Goal: Information Seeking & Learning: Check status

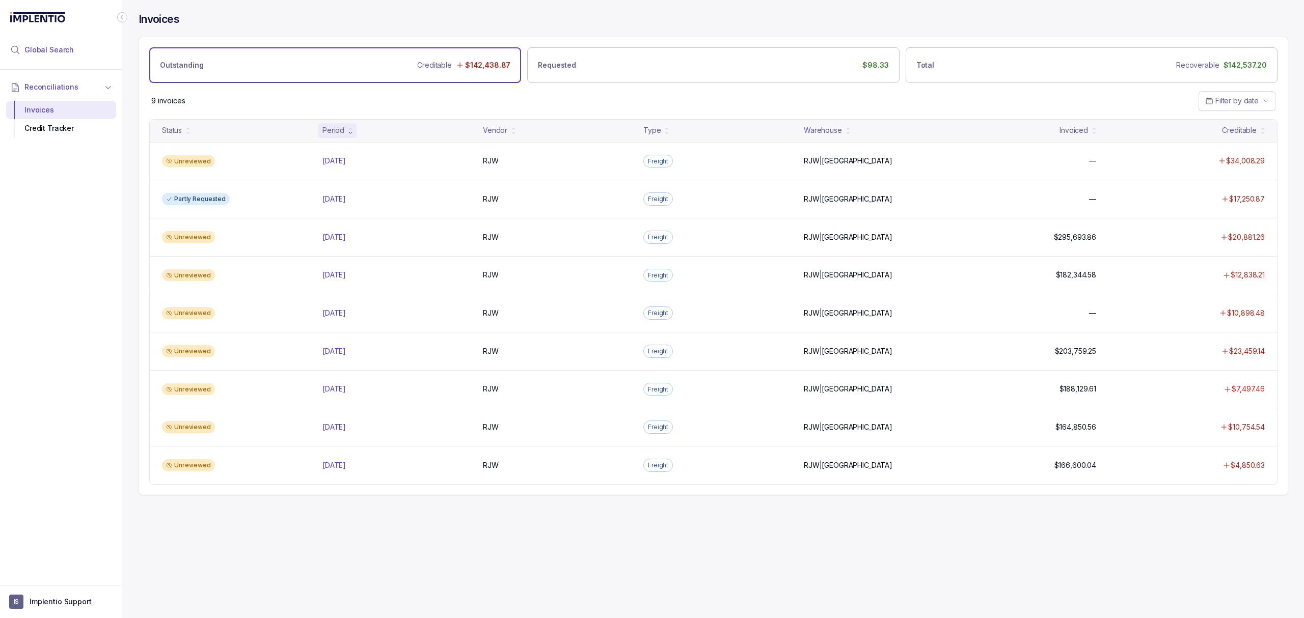
click at [44, 47] on span "Global Search" at bounding box center [48, 50] width 49 height 10
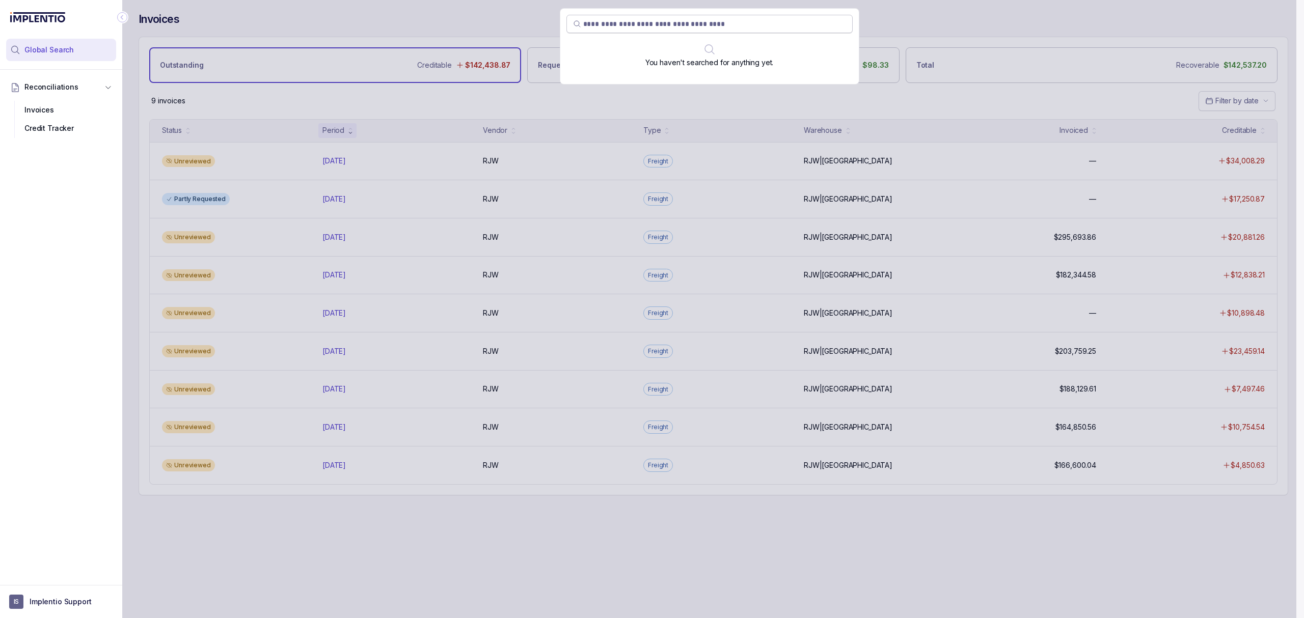
click at [614, 23] on input "search" at bounding box center [714, 24] width 263 height 10
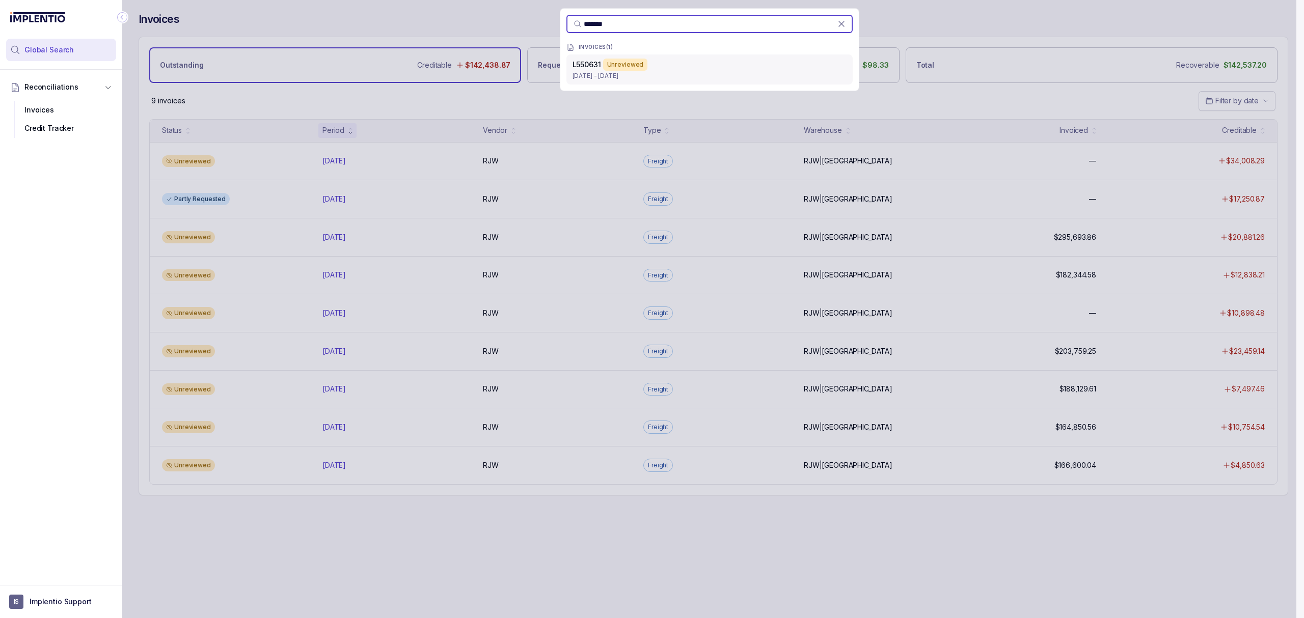
type input "*******"
click at [603, 74] on p "[DATE] - [DATE]" at bounding box center [709, 76] width 274 height 10
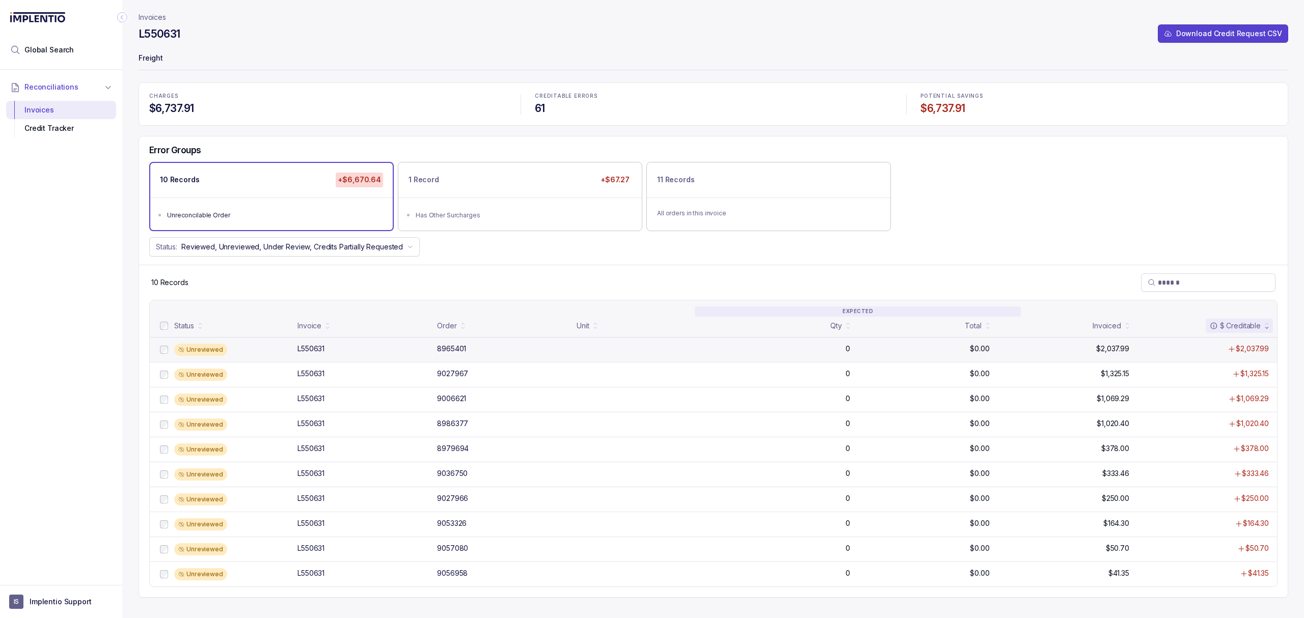
click at [445, 353] on div "8965401" at bounding box center [451, 349] width 29 height 10
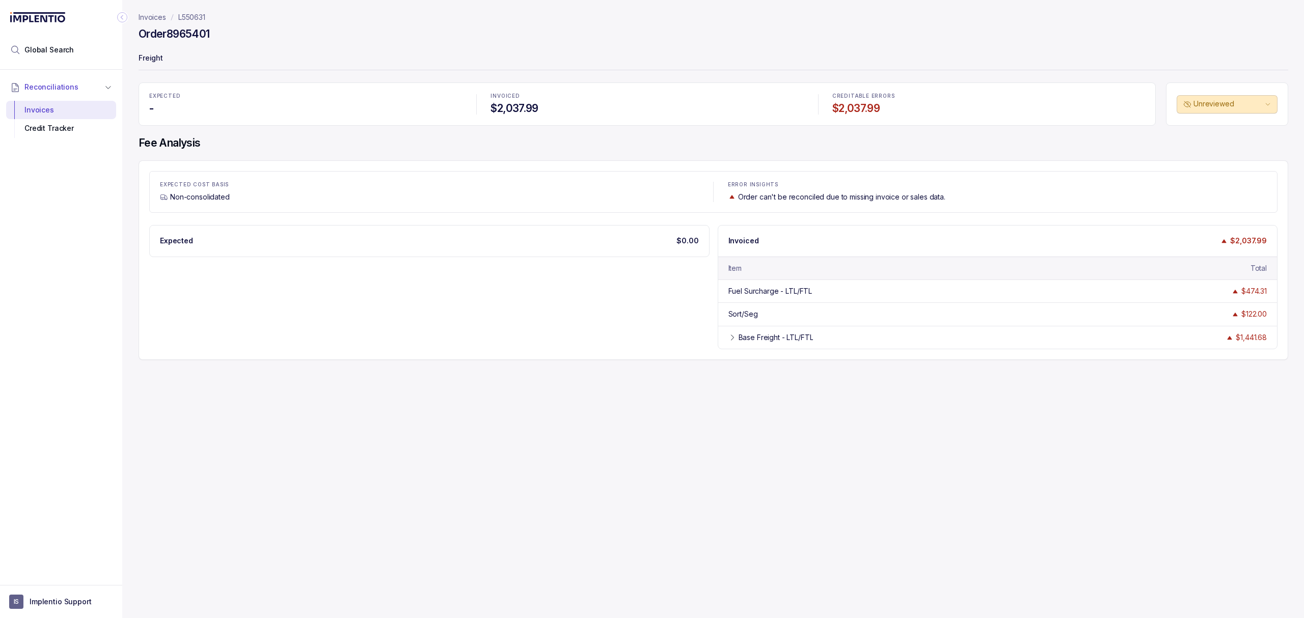
click at [192, 18] on p "L550631" at bounding box center [191, 17] width 27 height 10
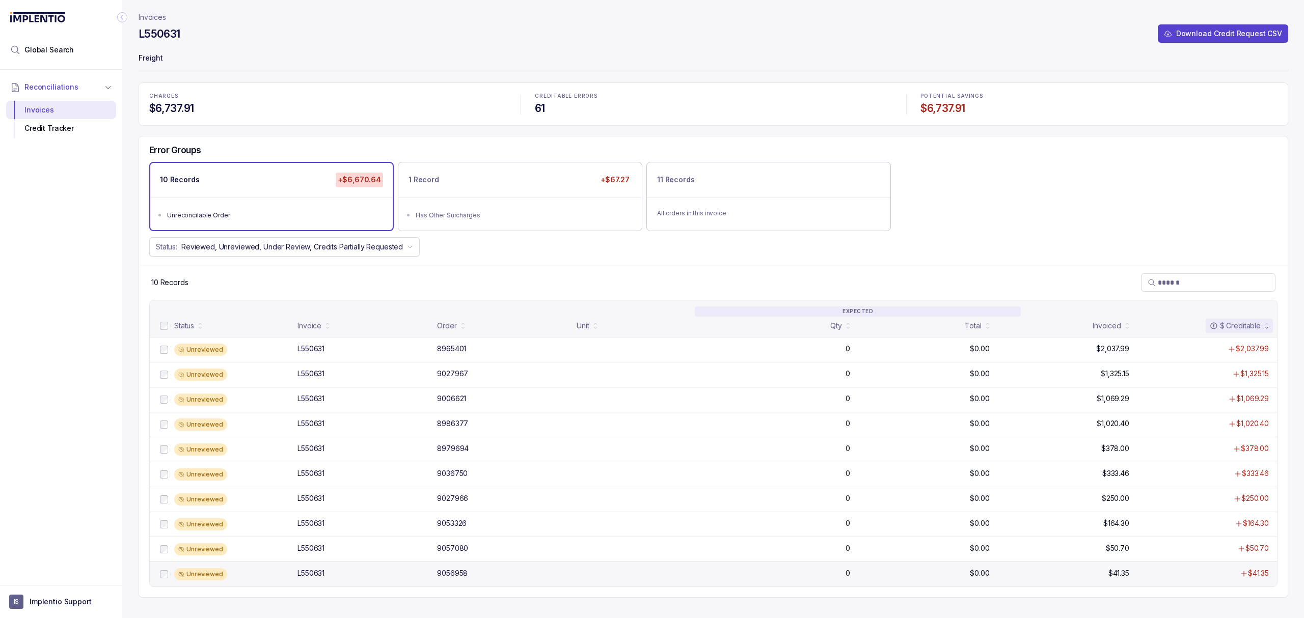
click at [981, 578] on p "$0.00" at bounding box center [979, 573] width 19 height 10
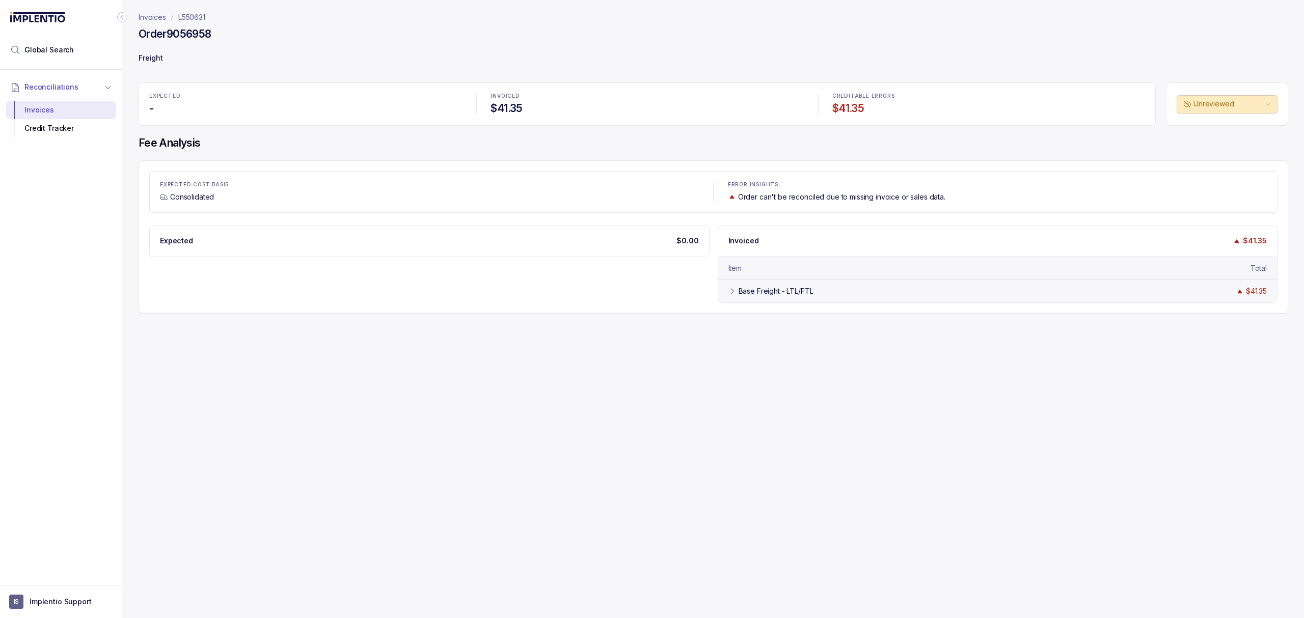
click at [764, 286] on div "Base Freight - LTL/FTL $41.35" at bounding box center [997, 291] width 559 height 23
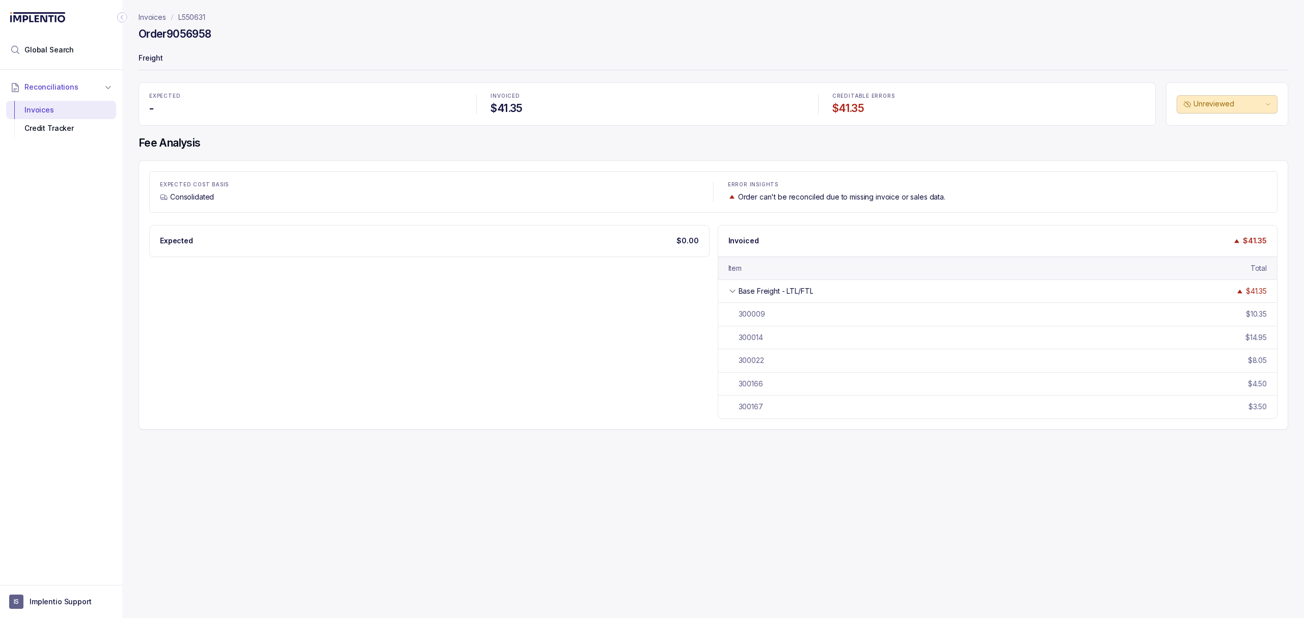
click at [153, 14] on p "Invoices" at bounding box center [152, 17] width 27 height 10
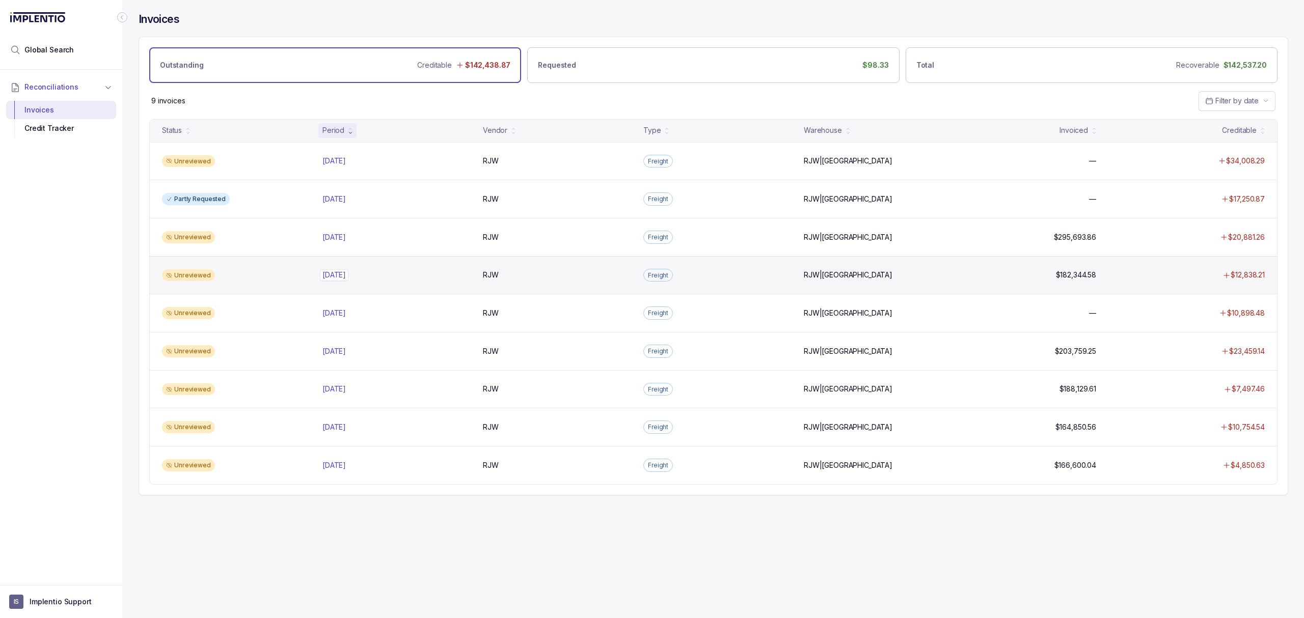
click at [334, 275] on p "[DATE]" at bounding box center [334, 274] width 29 height 11
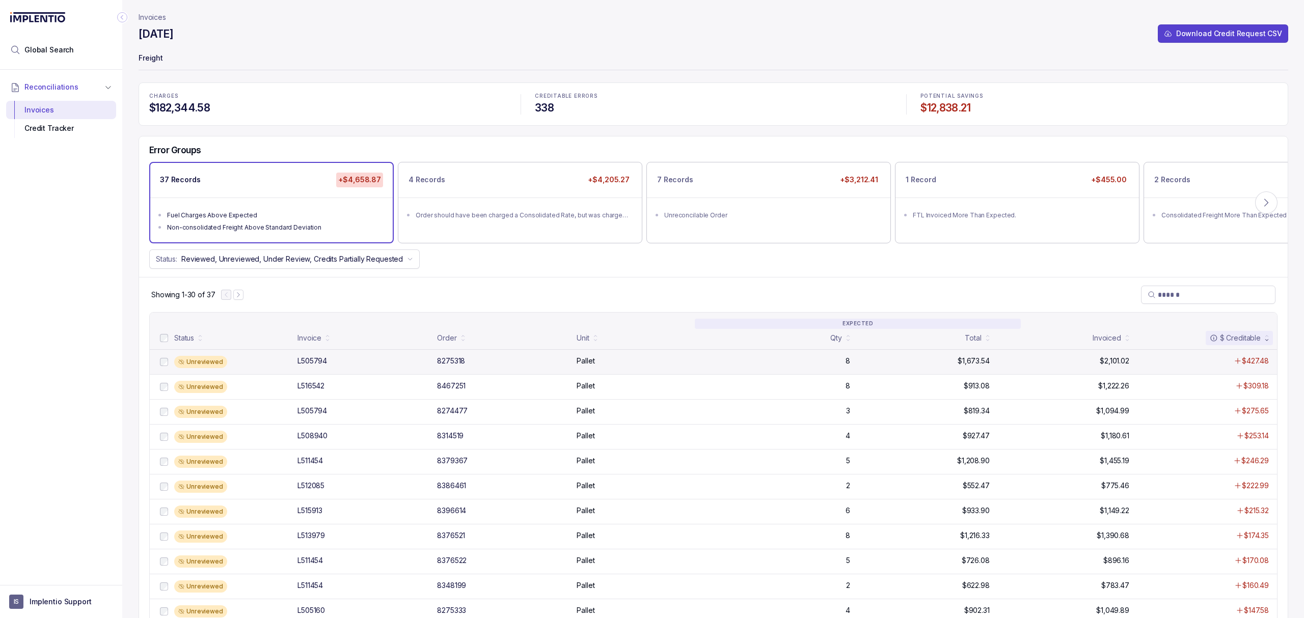
click at [448, 363] on div "8275318" at bounding box center [451, 361] width 28 height 10
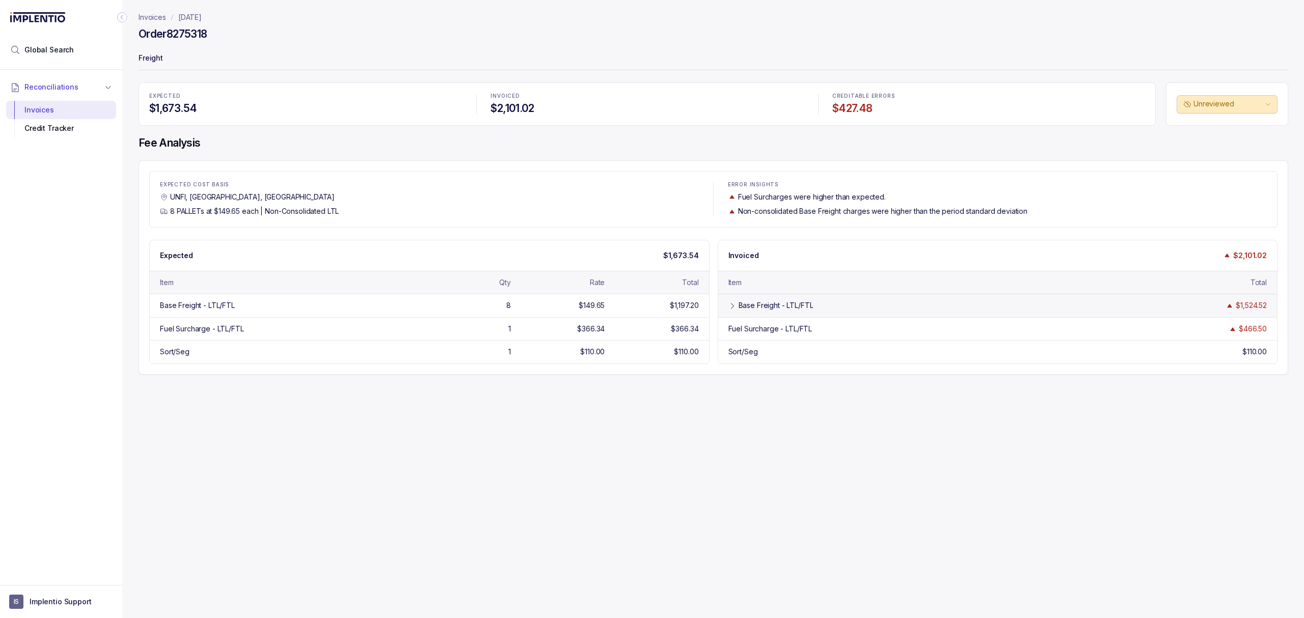
click at [777, 311] on div "Base Freight - LTL/FTL" at bounding box center [775, 305] width 75 height 10
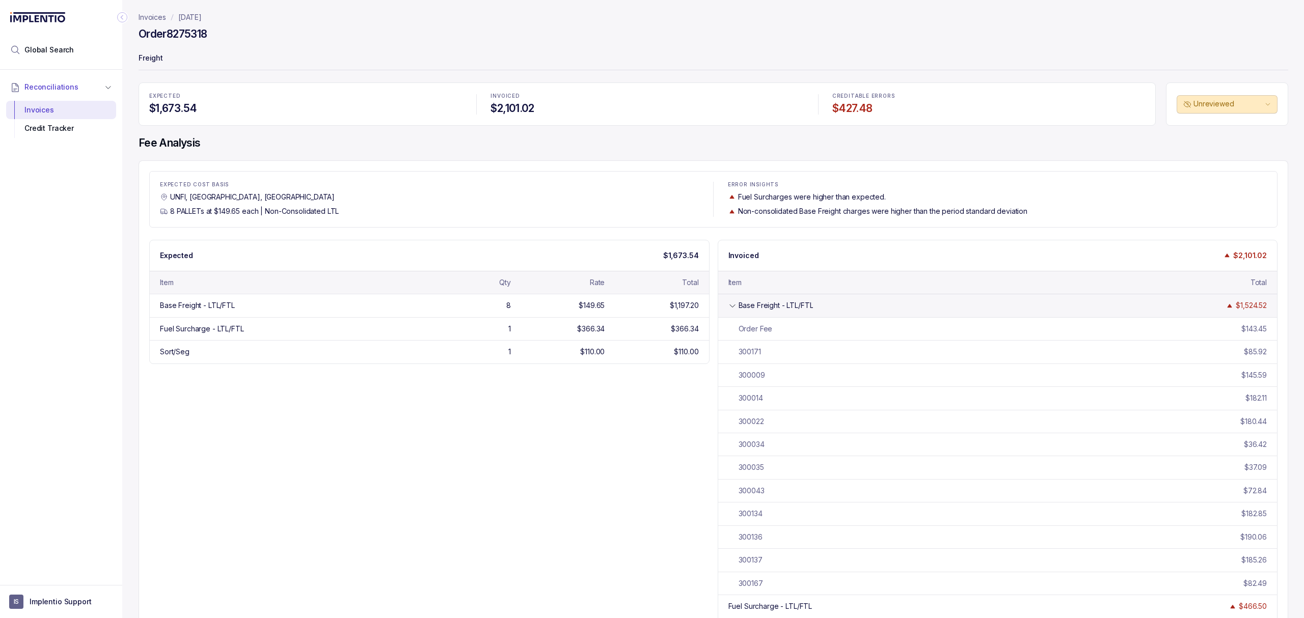
click at [777, 311] on div "Base Freight - LTL/FTL" at bounding box center [775, 305] width 75 height 10
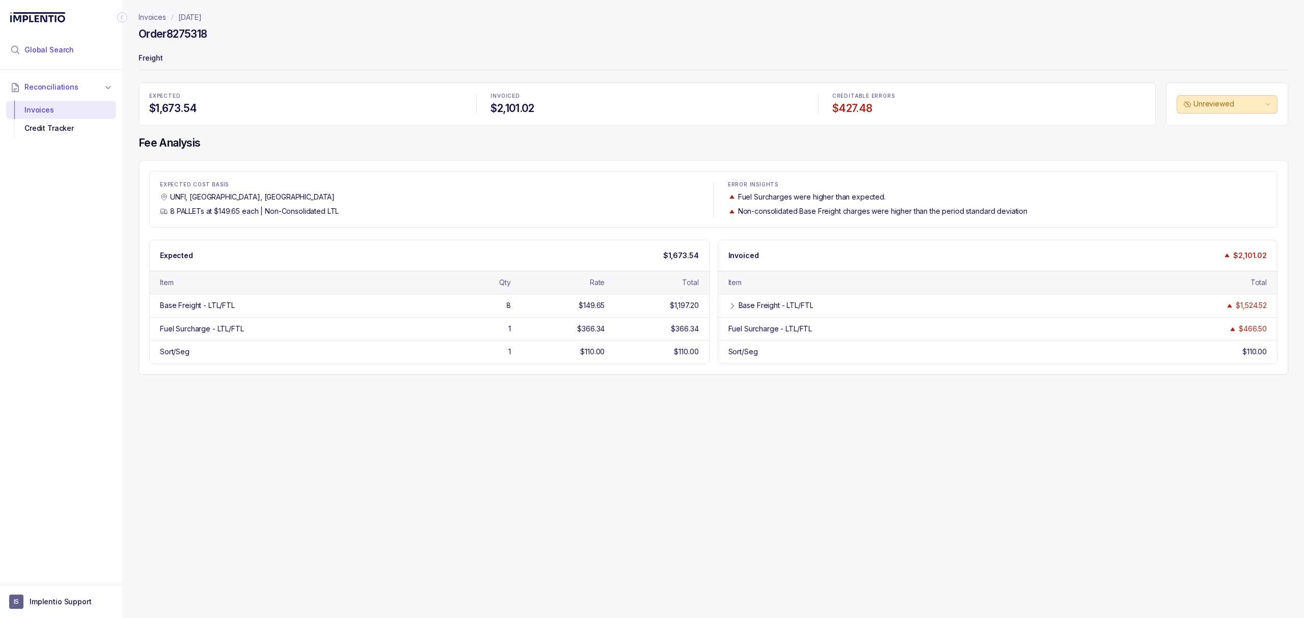
click at [59, 44] on li "Global Search" at bounding box center [61, 50] width 110 height 22
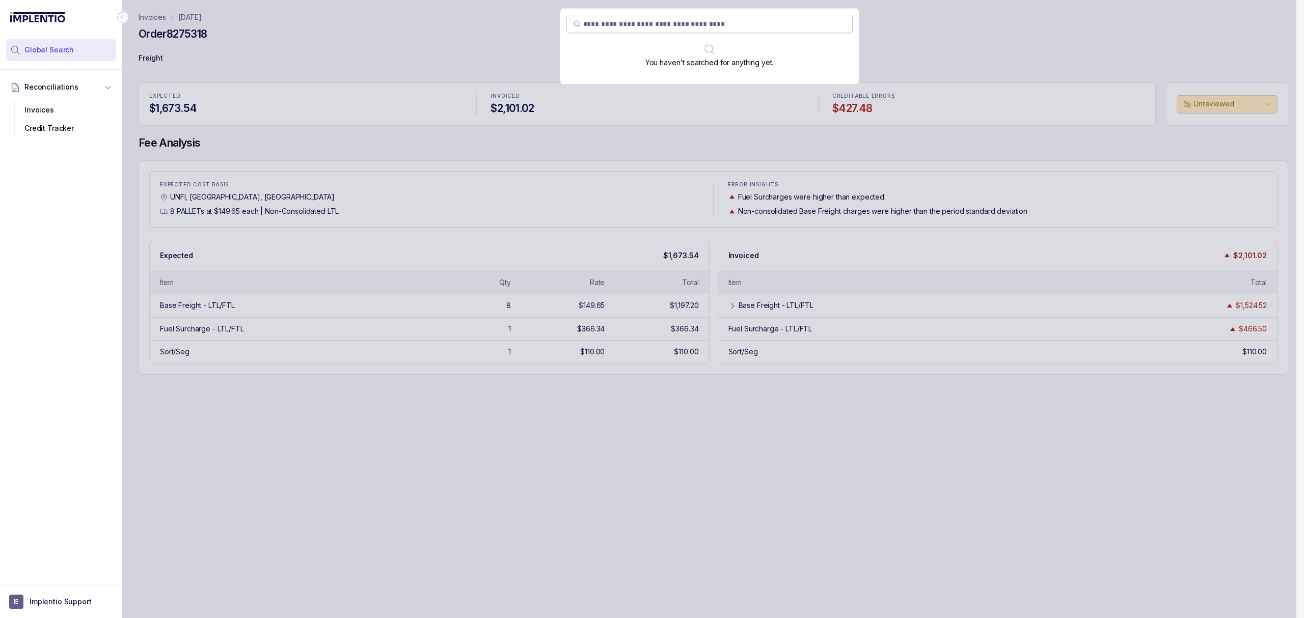
click at [601, 27] on input "search" at bounding box center [714, 24] width 263 height 10
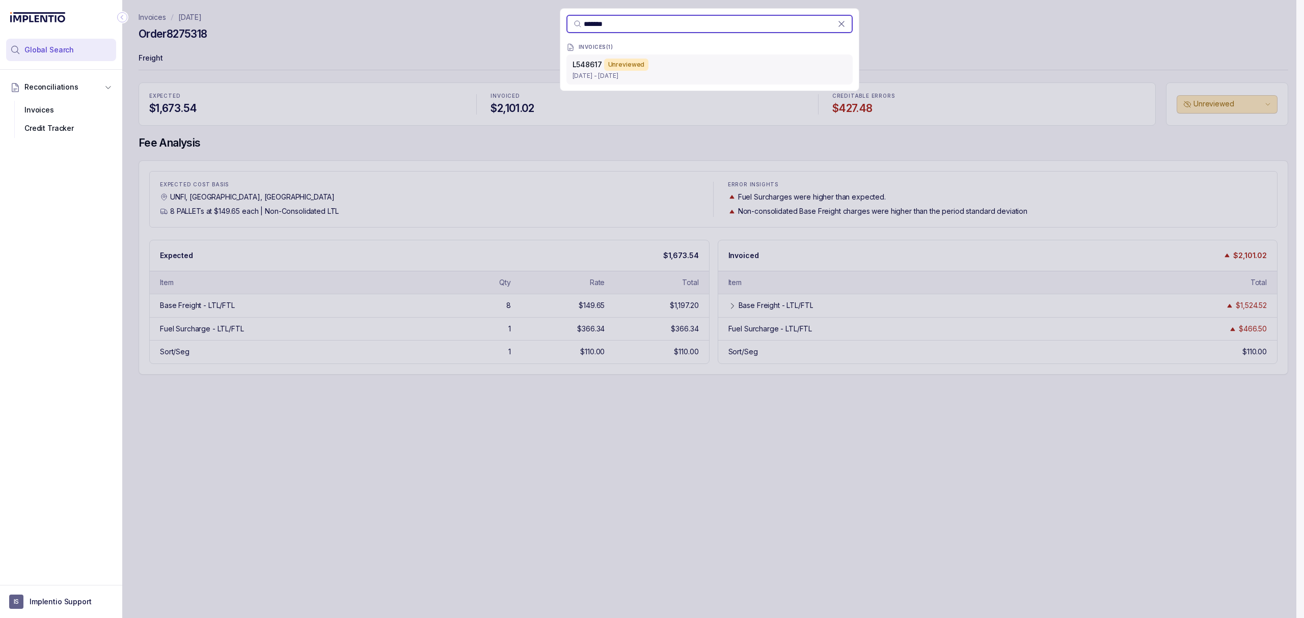
type input "*******"
click at [599, 74] on p "[DATE] - [DATE]" at bounding box center [709, 76] width 274 height 10
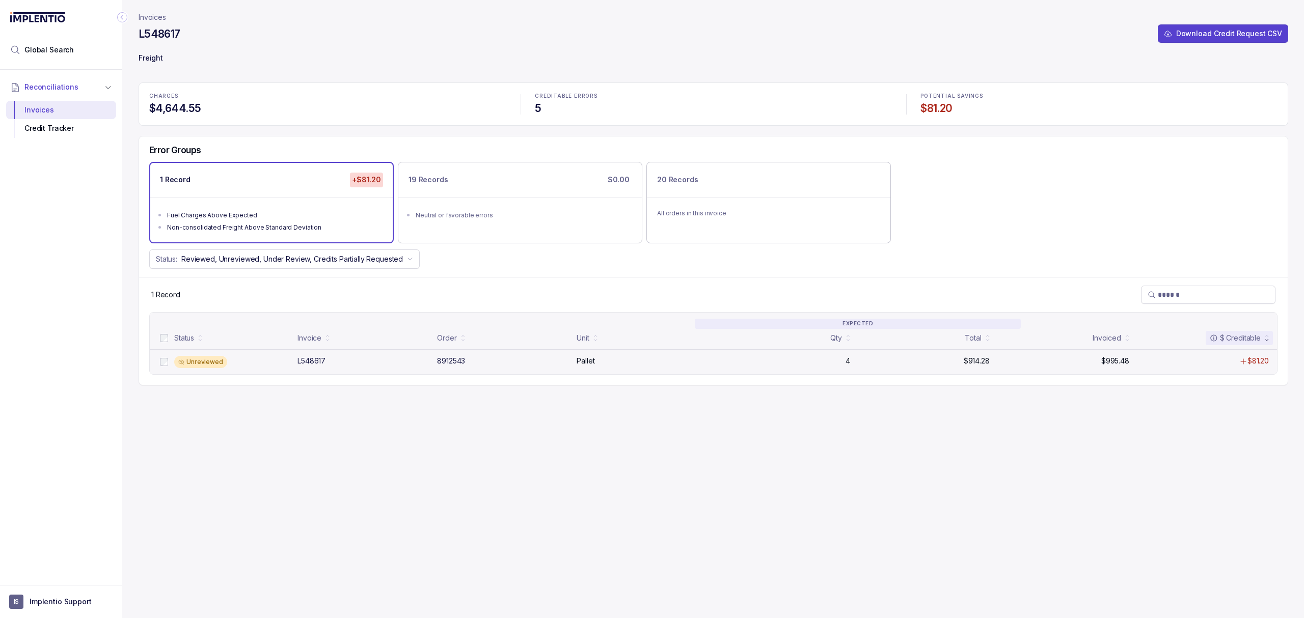
click at [585, 357] on p "Pallet" at bounding box center [585, 361] width 18 height 10
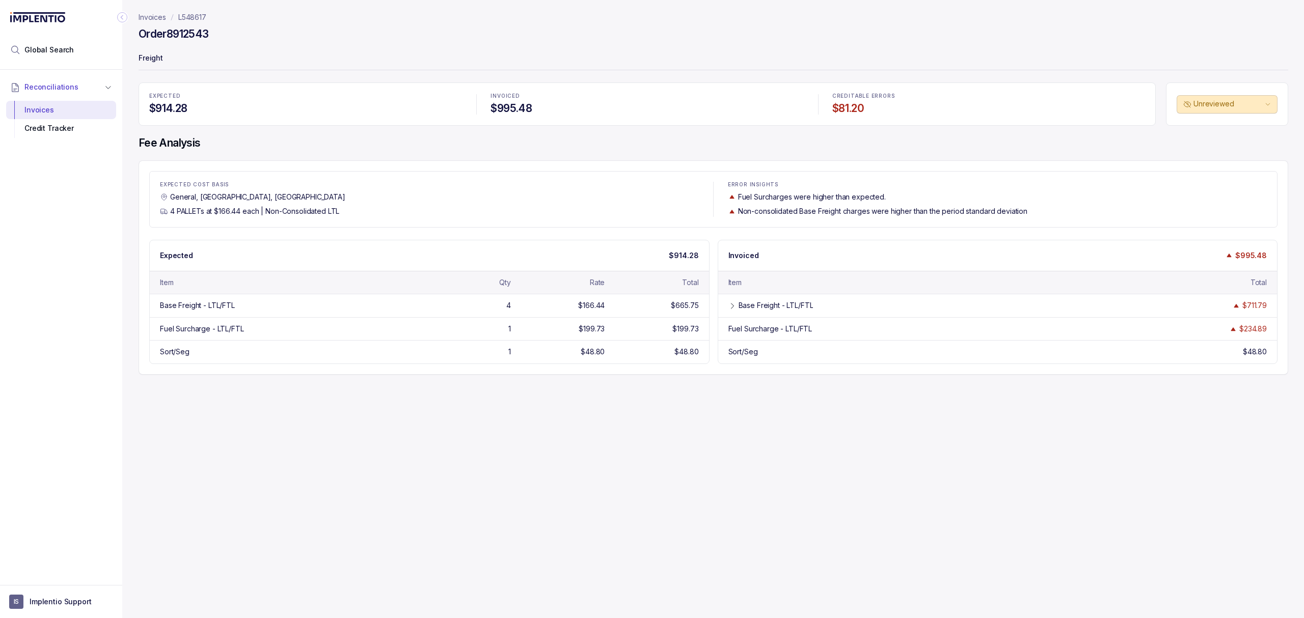
click at [200, 18] on p "L548617" at bounding box center [192, 17] width 28 height 10
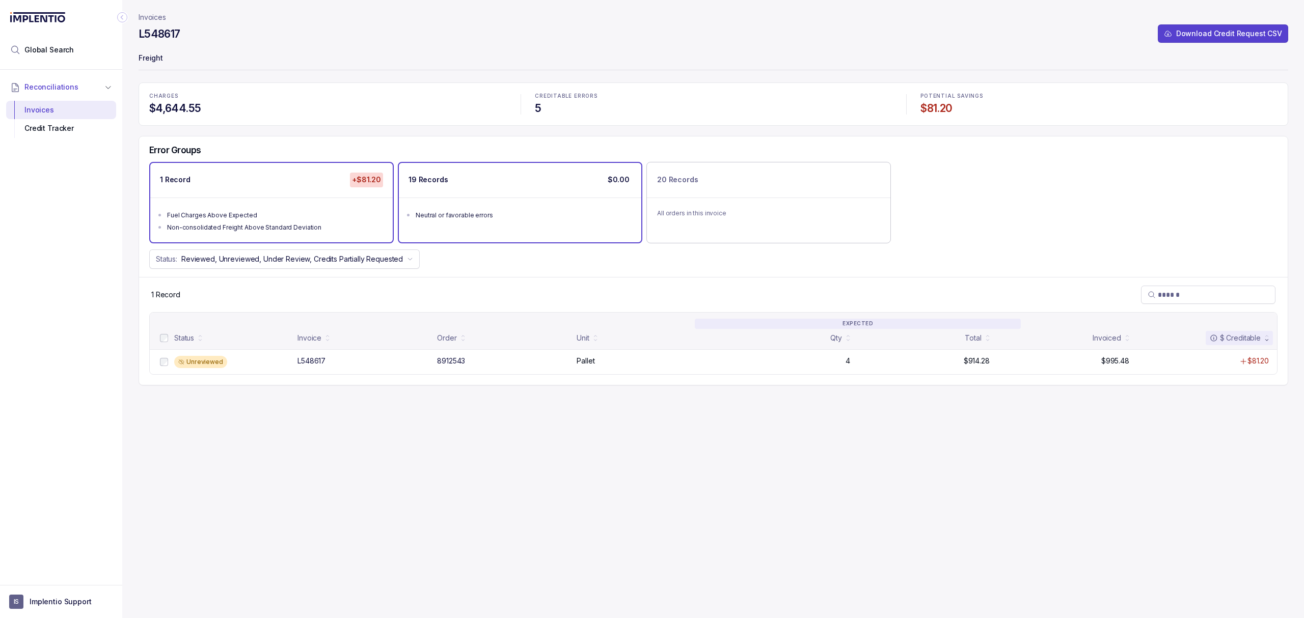
click at [489, 225] on ul "Neutral or favorable errors" at bounding box center [520, 214] width 242 height 33
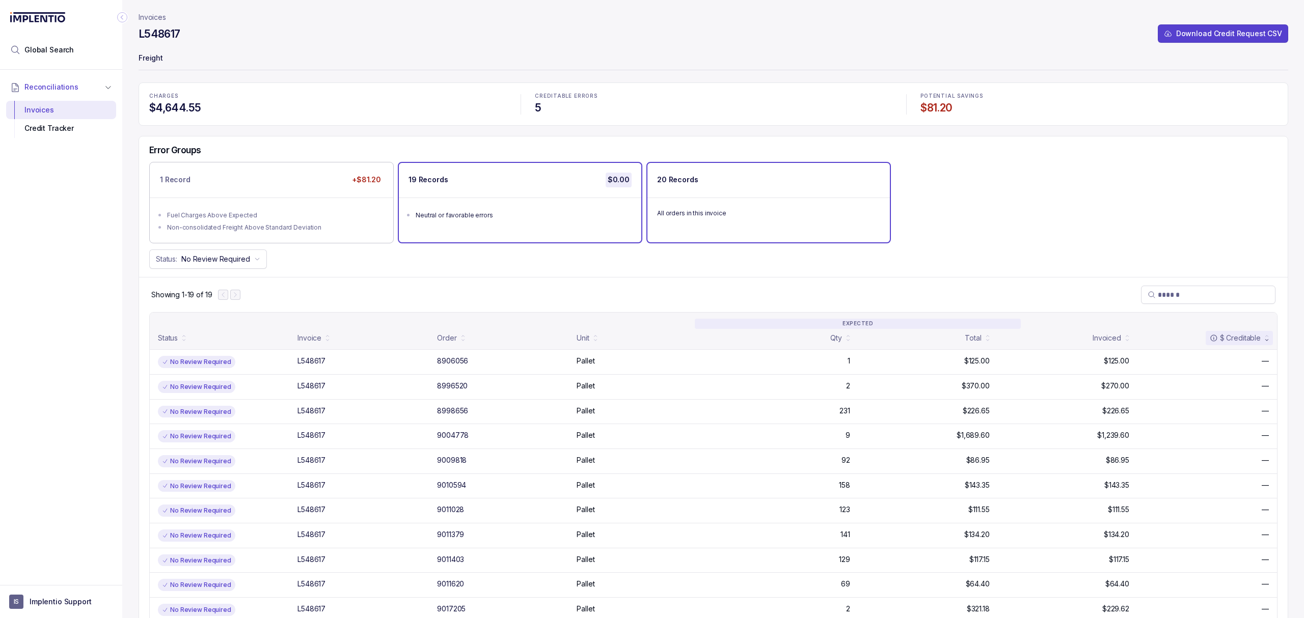
click at [707, 222] on div "All orders in this invoice" at bounding box center [768, 213] width 242 height 31
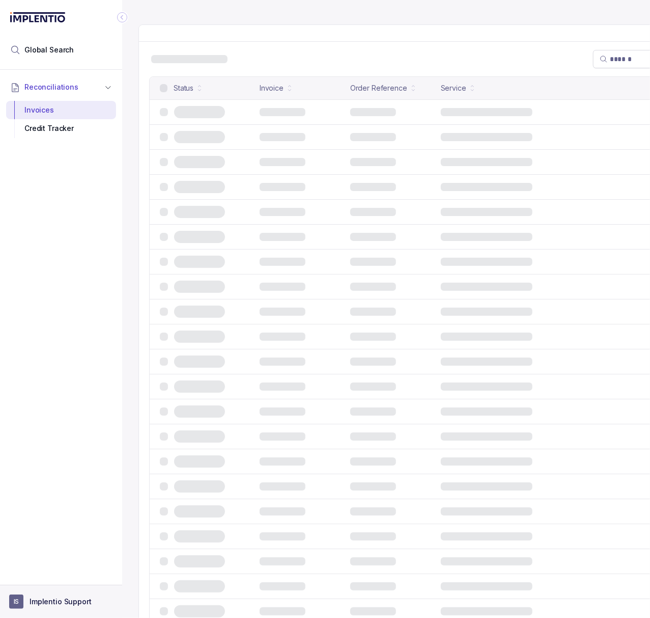
click at [32, 597] on p "Implentio Support" at bounding box center [61, 601] width 62 height 10
click at [41, 575] on p "Logout" at bounding box center [67, 579] width 85 height 10
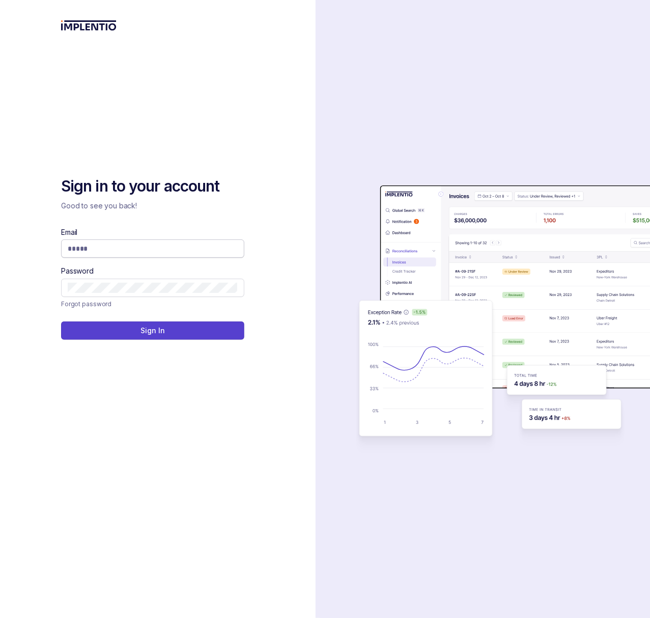
click at [118, 251] on input "Email" at bounding box center [153, 248] width 170 height 10
type input "**********"
